Goal: Subscribe to service/newsletter

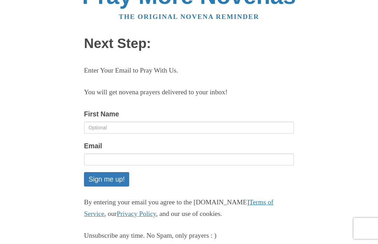
scroll to position [23, 0]
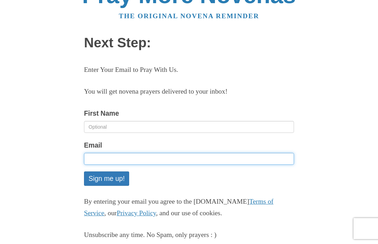
click at [272, 156] on input "Email" at bounding box center [189, 159] width 210 height 12
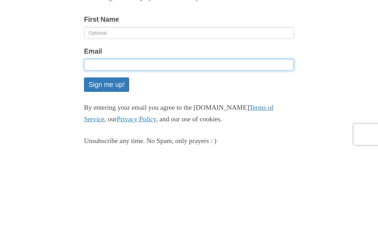
type input "[EMAIL_ADDRESS][DOMAIN_NAME]"
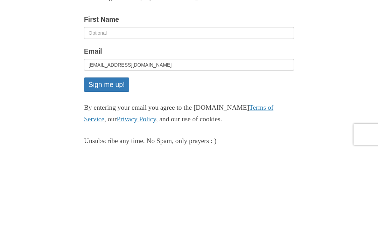
scroll to position [42, 0]
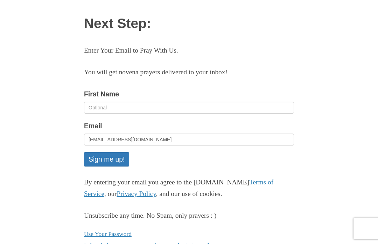
click at [110, 159] on button "Sign me up!" at bounding box center [106, 159] width 45 height 14
